Goal: Transaction & Acquisition: Download file/media

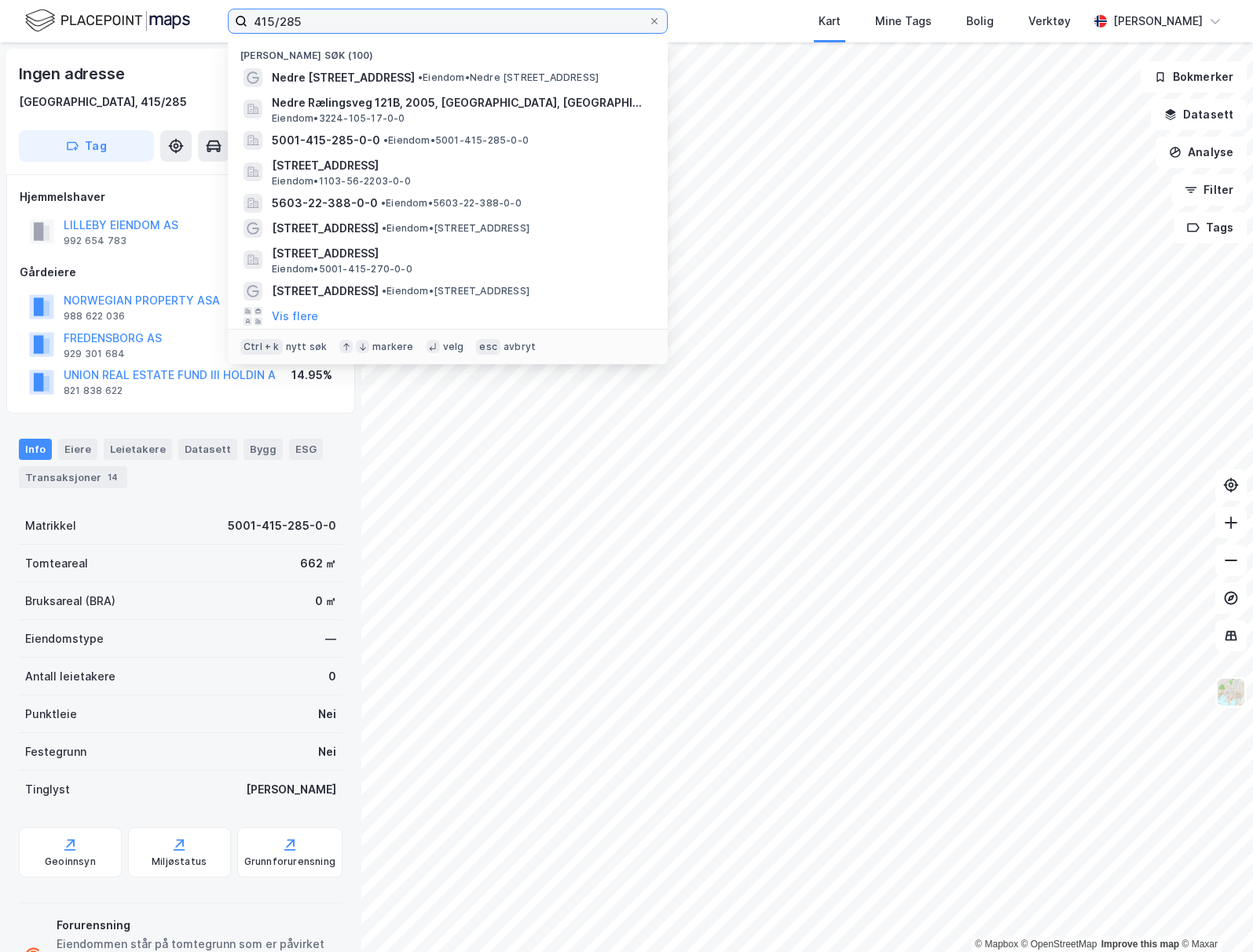
click at [603, 27] on input "415/285" at bounding box center [447, 21] width 400 height 23
click at [596, 26] on input "415/285" at bounding box center [447, 21] width 400 height 23
click at [384, 69] on span "Nedre Rælingsveg 121B" at bounding box center [343, 78] width 143 height 19
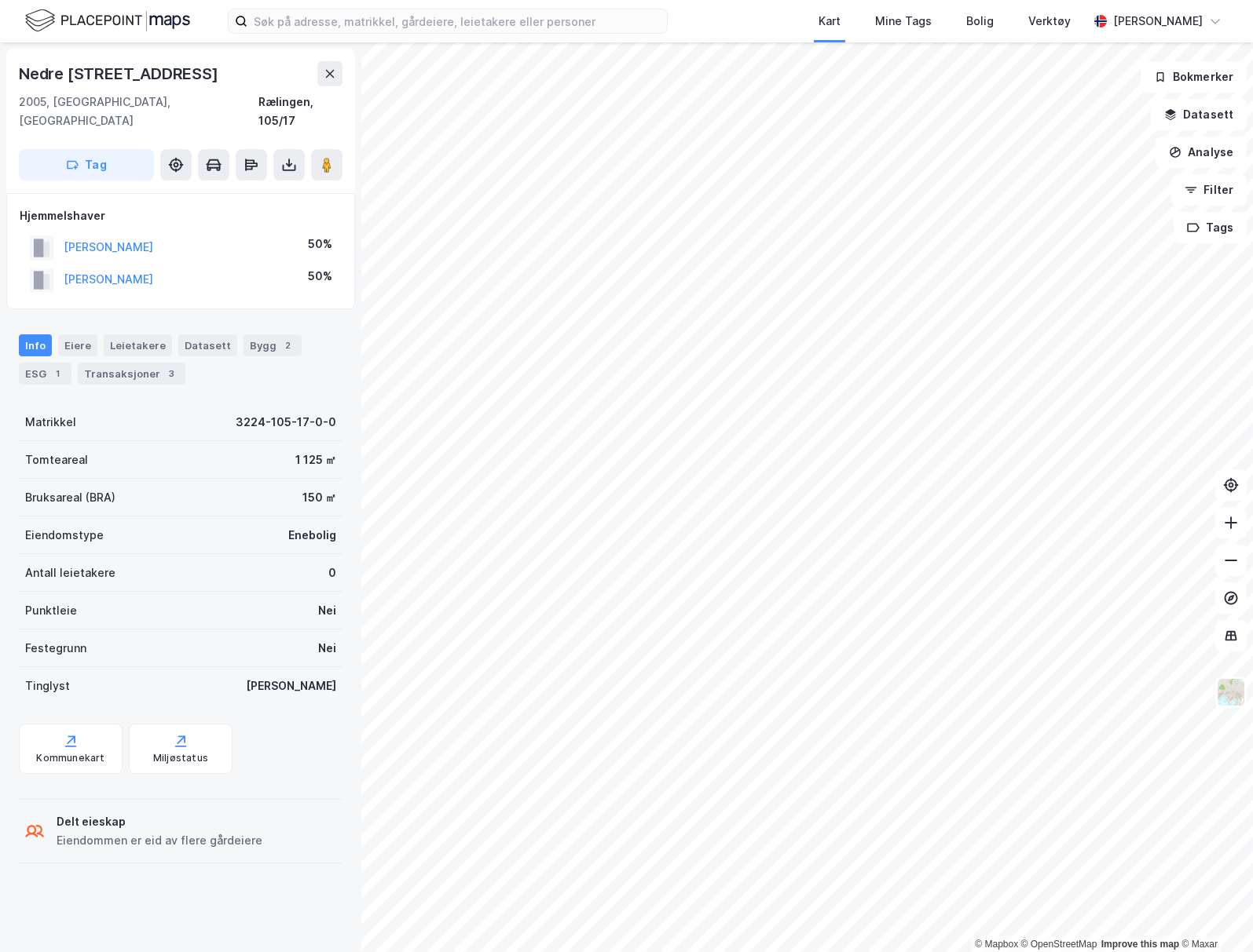
click at [295, 155] on button at bounding box center [288, 164] width 31 height 31
click at [228, 190] on div "Last ned grunnbok" at bounding box center [211, 196] width 91 height 12
